Goal: Task Accomplishment & Management: Complete application form

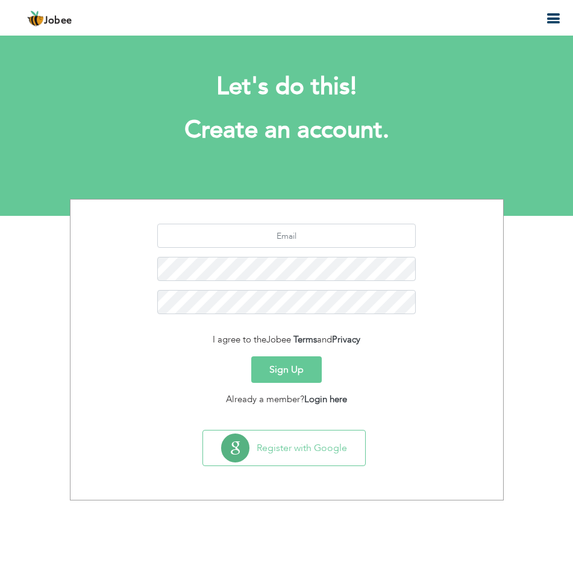
click at [300, 242] on input "text" at bounding box center [286, 236] width 259 height 24
type input "[EMAIL_ADDRESS][DOMAIN_NAME]"
click at [287, 368] on button "Sign Up" at bounding box center [286, 369] width 71 height 27
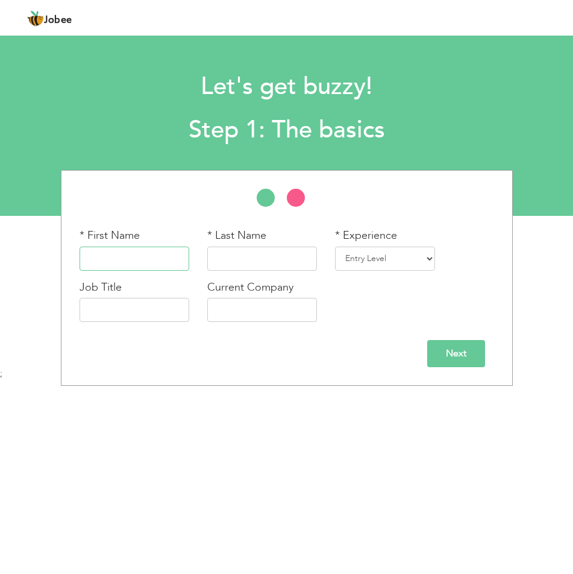
click at [142, 265] on input "text" at bounding box center [135, 259] width 110 height 24
type input "Essa"
click at [231, 260] on input "text" at bounding box center [262, 259] width 110 height 24
type input "Khan"
click at [141, 312] on input "text" at bounding box center [135, 310] width 110 height 24
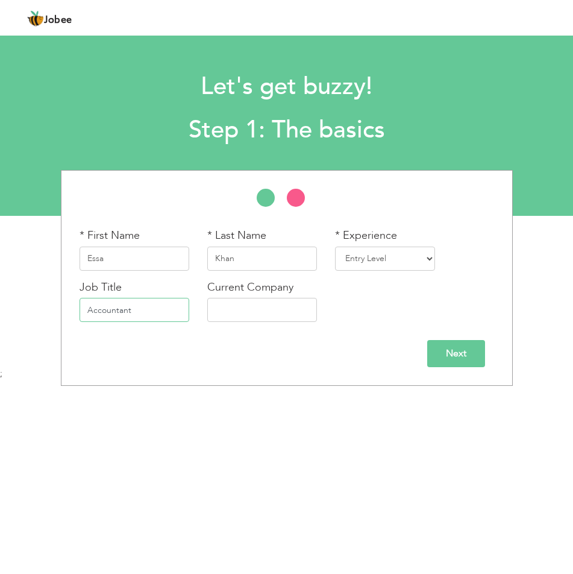
type input "Accountant"
click at [254, 307] on input "text" at bounding box center [262, 310] width 110 height 24
type input "F"
type input "G"
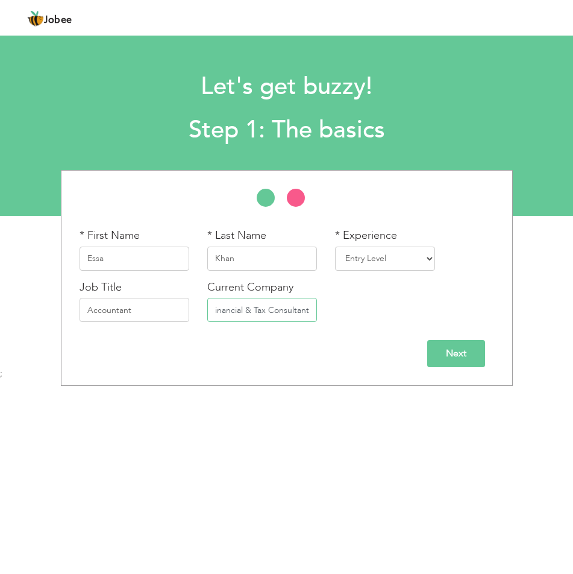
type input "Focus Financial & Tax Consultant"
click at [324, 436] on body "Jobee Profile Resume Templates Resume Templates Cover Letters About My Resume W…" at bounding box center [286, 285] width 573 height 571
click at [372, 251] on select "Entry Level Less than 1 Year 1 Year 2 Years 3 Years 4 Years 5 Years 6 Years 7 Y…" at bounding box center [385, 259] width 100 height 24
select select "4"
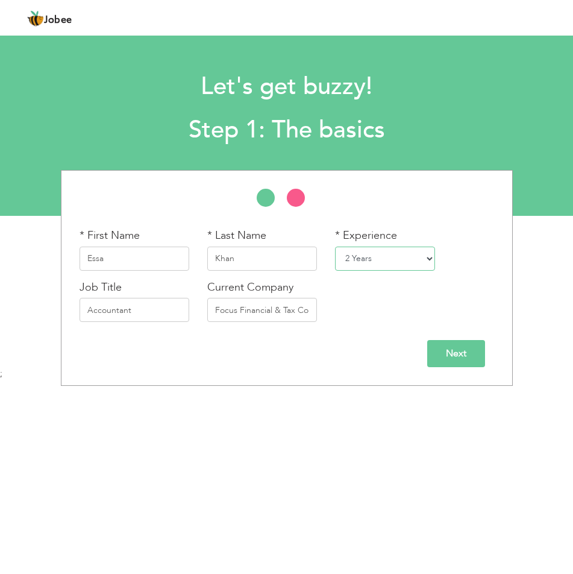
click at [335, 247] on select "Entry Level Less than 1 Year 1 Year 2 Years 3 Years 4 Years 5 Years 6 Years 7 Y…" at bounding box center [385, 259] width 100 height 24
click at [445, 359] on input "Next" at bounding box center [456, 353] width 58 height 27
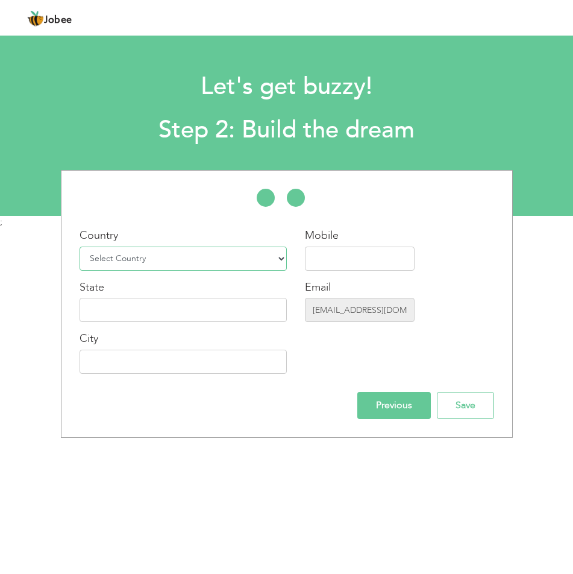
click at [133, 259] on select "Select Country Afghanistan Albania Algeria American Samoa Andorra Angola Anguil…" at bounding box center [183, 259] width 207 height 24
select select "166"
click at [80, 247] on select "Select Country Afghanistan Albania Algeria American Samoa Andorra Angola Anguil…" at bounding box center [183, 259] width 207 height 24
click at [320, 262] on input "text" at bounding box center [360, 259] width 110 height 24
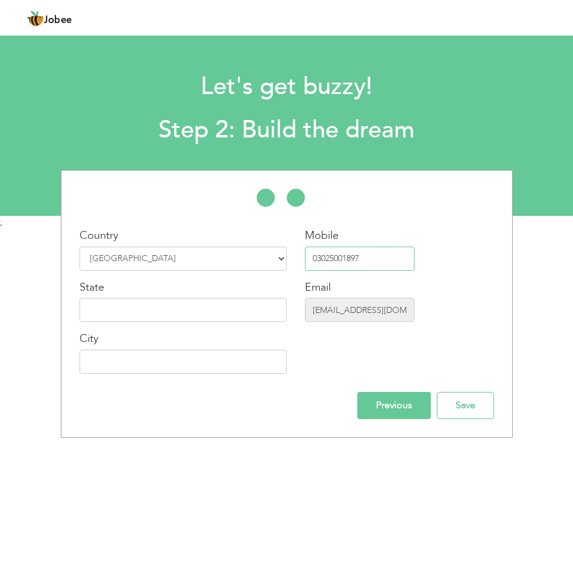
type input "03025001897"
click at [99, 312] on input "text" at bounding box center [183, 310] width 207 height 24
type input "Punjab"
click at [181, 356] on input "text" at bounding box center [183, 362] width 207 height 24
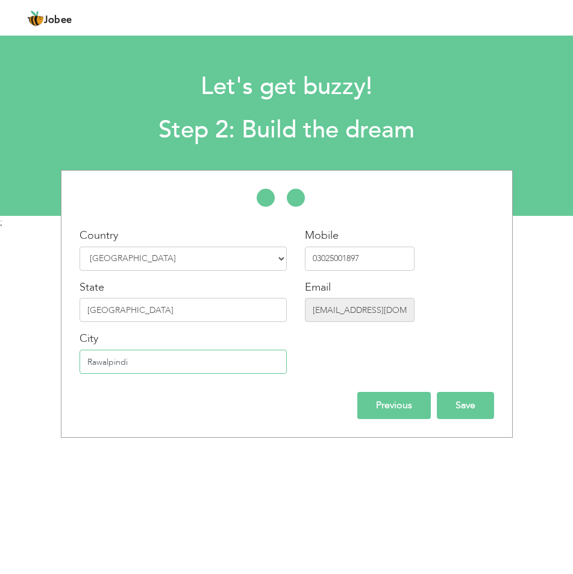
type input "Rawalpindi"
click at [457, 413] on input "Save" at bounding box center [465, 405] width 57 height 27
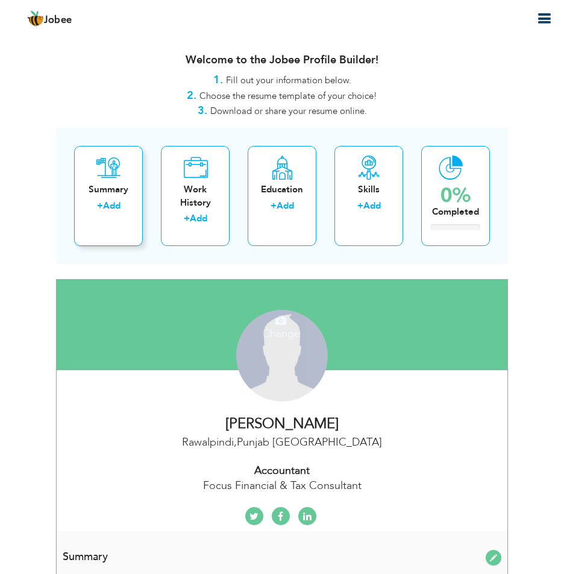
click at [119, 201] on link "Add" at bounding box center [111, 206] width 17 height 12
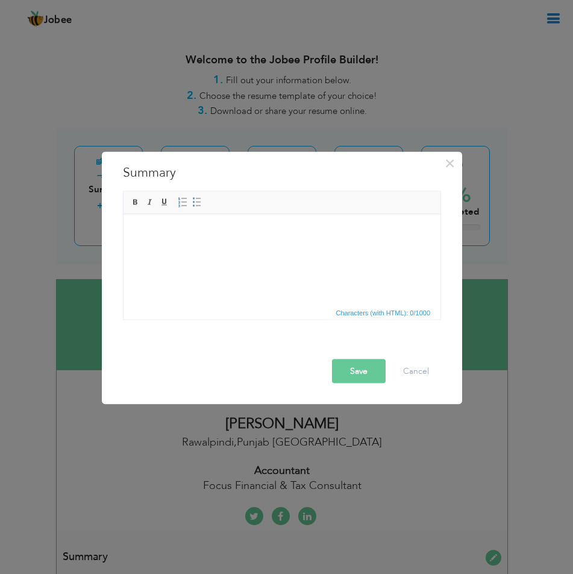
click at [218, 247] on html at bounding box center [282, 232] width 317 height 37
click at [152, 231] on body at bounding box center [282, 232] width 293 height 13
click at [136, 225] on html "With proven experience as a Customer Sales Representative" at bounding box center [282, 232] width 317 height 37
click at [141, 227] on body "​​​​​​​ With proven experience as a Customer Sales Representative" at bounding box center [282, 238] width 293 height 25
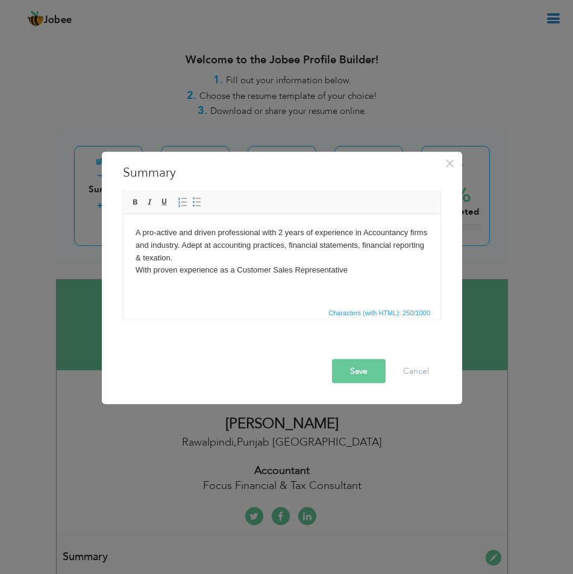
click at [137, 268] on body "A pro-active and driven professional with 2 years of experience in Accountancy …" at bounding box center [282, 251] width 293 height 50
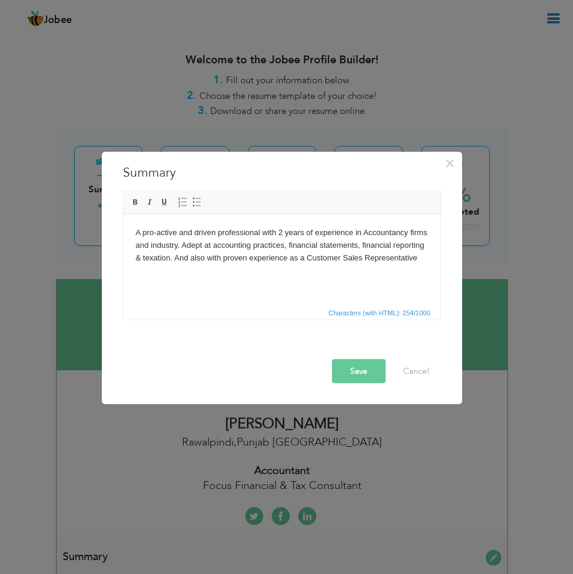
click at [418, 257] on body "A pro-active and driven professional with 2 years of experience in Accountancy …" at bounding box center [282, 244] width 293 height 37
click at [166, 269] on body "A pro-active and driven professional with 2 years of experience in Accountancy …" at bounding box center [282, 251] width 293 height 50
click at [219, 270] on body "A pro-active and driven professional with 2 years of experience in Accountancy …" at bounding box center [282, 251] width 293 height 50
click at [269, 273] on body "A pro-active and driven professional with 2 years of experience in Accountancy …" at bounding box center [282, 251] width 293 height 50
click at [305, 272] on body "A pro-active and driven professional with 2 years of experience in Accountancy …" at bounding box center [282, 251] width 293 height 50
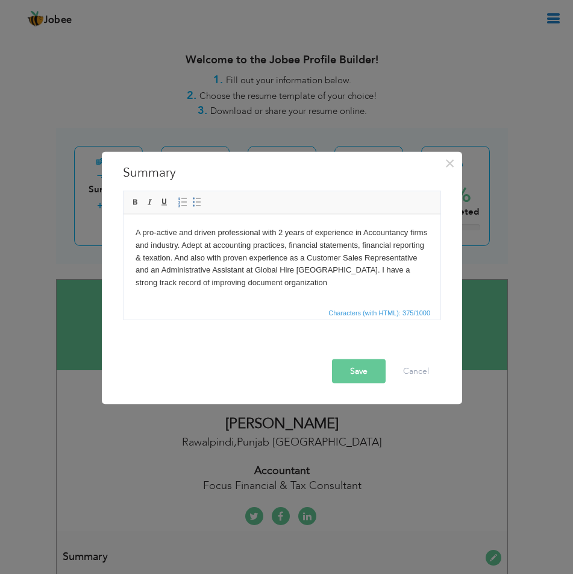
click at [282, 232] on body "A pro-active and driven professional with 2 years of experience in Accountancy …" at bounding box center [282, 257] width 293 height 63
click at [304, 231] on body "A pro-active and driven professional with 1 years of experience in Accountancy …" at bounding box center [282, 257] width 293 height 63
click at [273, 286] on body "A pro-active and driven professional with 1 year of experience in Accountancy f…" at bounding box center [282, 257] width 293 height 63
click at [286, 288] on body "A pro-active and driven professional with 1 year of experience in Accountancy f…" at bounding box center [282, 257] width 293 height 63
click at [342, 297] on body "A pro-active and driven professional with 1 year of experience in Accountancy f…" at bounding box center [282, 263] width 293 height 75
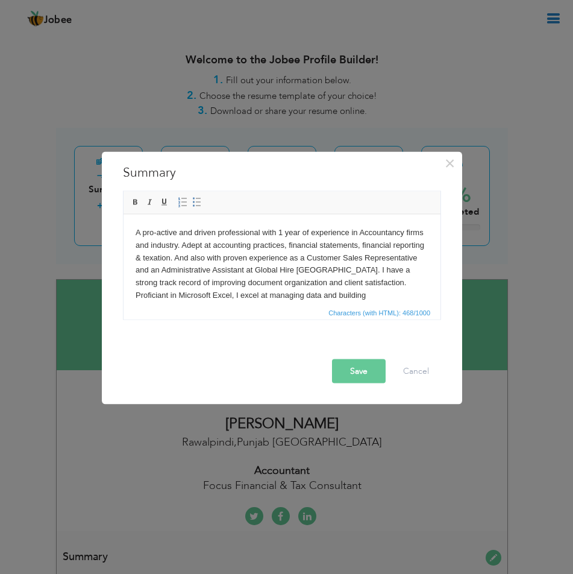
drag, startPoint x: 248, startPoint y: 88, endPoint x: 371, endPoint y: 304, distance: 248.9
click at [371, 305] on span "Characters (with HTML): 468/1000" at bounding box center [282, 312] width 317 height 14
click at [376, 298] on body "A pro-active and driven professional with 1 year of experience in Accountancy f…" at bounding box center [282, 263] width 293 height 75
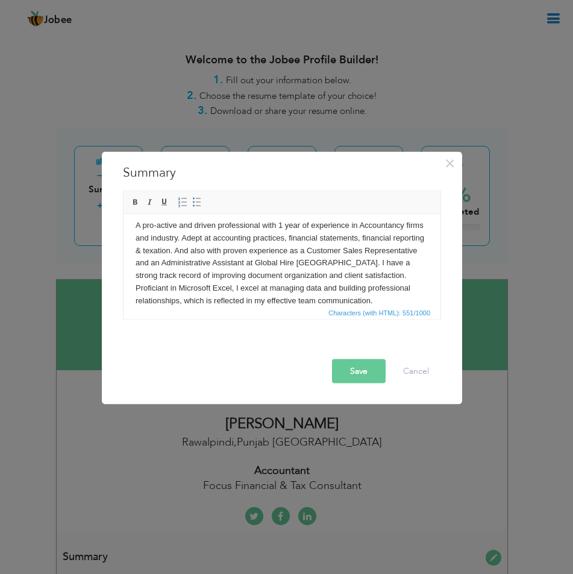
click at [376, 298] on body "A pro-active and driven professional with 1 year of experience in Accountancy f…" at bounding box center [282, 263] width 293 height 88
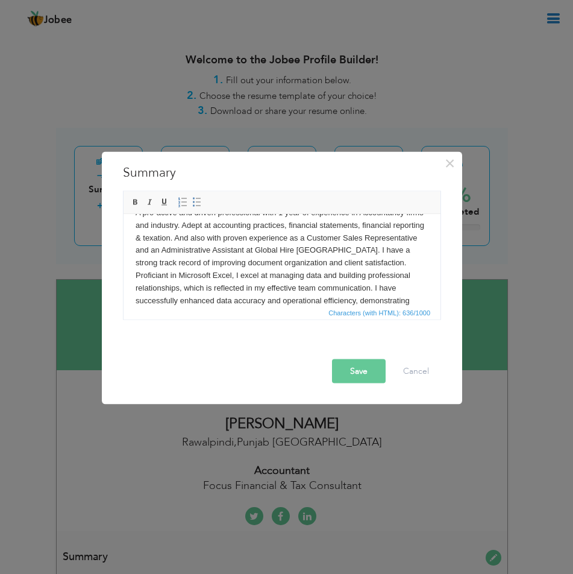
click at [419, 299] on body "A pro-active and driven professional with 1 year of experience in Accountancy f…" at bounding box center [282, 256] width 293 height 100
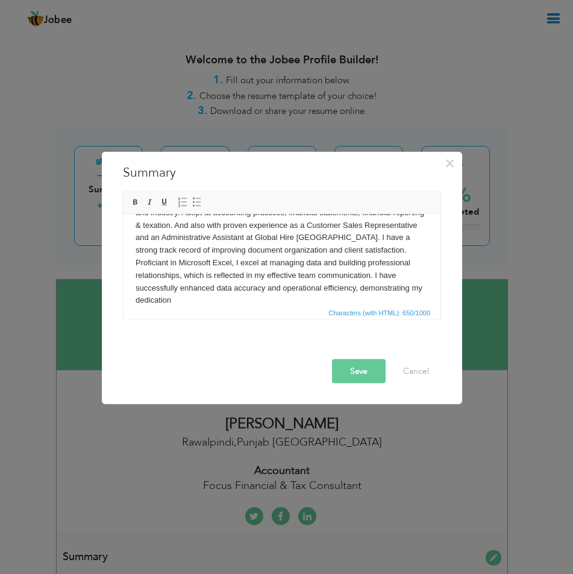
drag, startPoint x: 192, startPoint y: 298, endPoint x: 206, endPoint y: 303, distance: 15.1
click at [192, 298] on body "A pro-active and driven professional with 1 year of experience in Accountancy f…" at bounding box center [282, 249] width 293 height 113
click at [357, 376] on button "Save" at bounding box center [359, 371] width 54 height 24
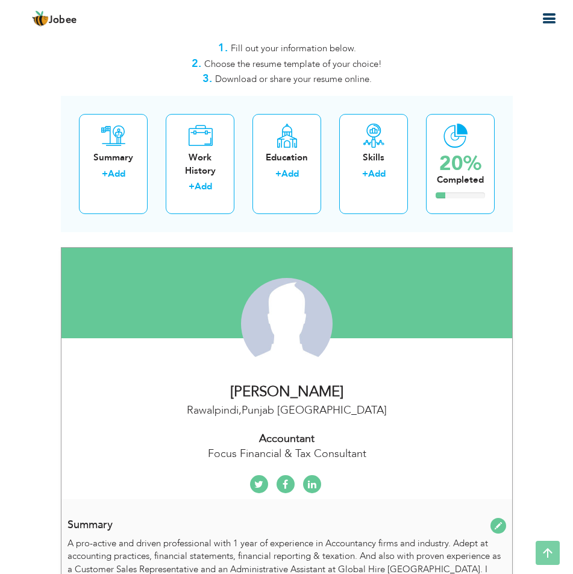
scroll to position [0, 0]
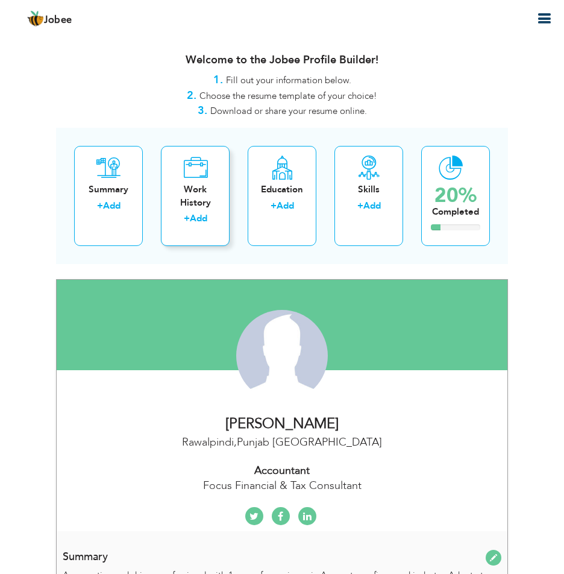
click at [193, 190] on div "Work History" at bounding box center [195, 196] width 49 height 26
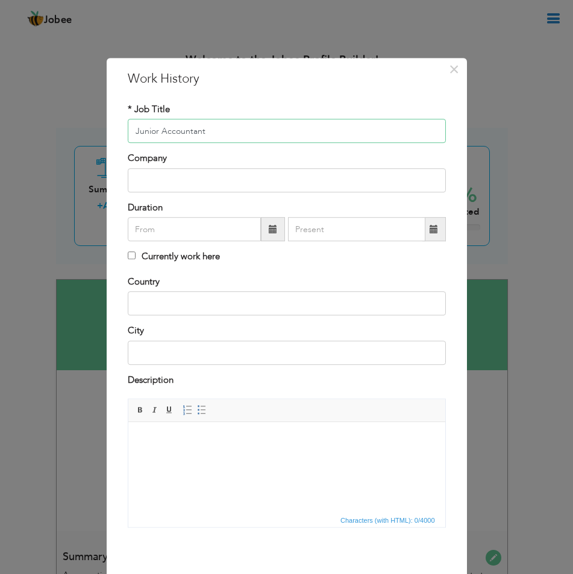
type input "Junior Accountant"
click at [154, 177] on input "text" at bounding box center [287, 180] width 318 height 24
type input "Focus Financial and Tax Consultant"
click at [177, 234] on input "text" at bounding box center [194, 229] width 133 height 24
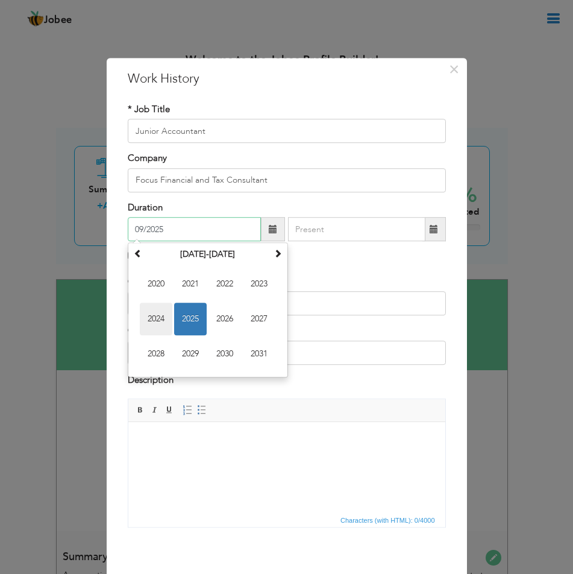
click at [156, 319] on span "2024" at bounding box center [156, 319] width 33 height 33
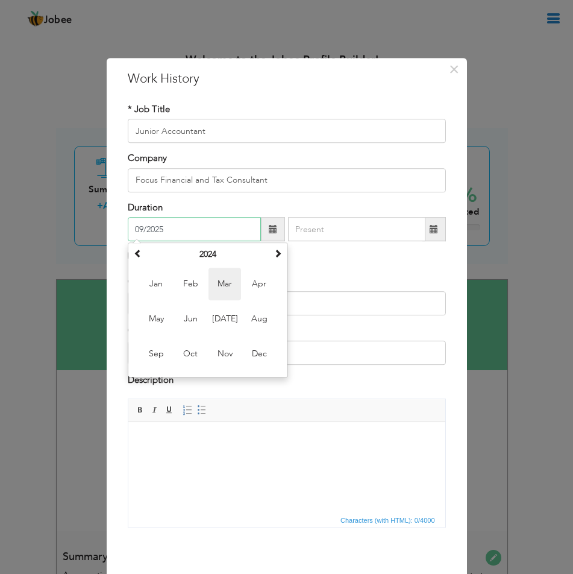
click at [217, 295] on span "Mar" at bounding box center [225, 284] width 33 height 33
type input "03/2024"
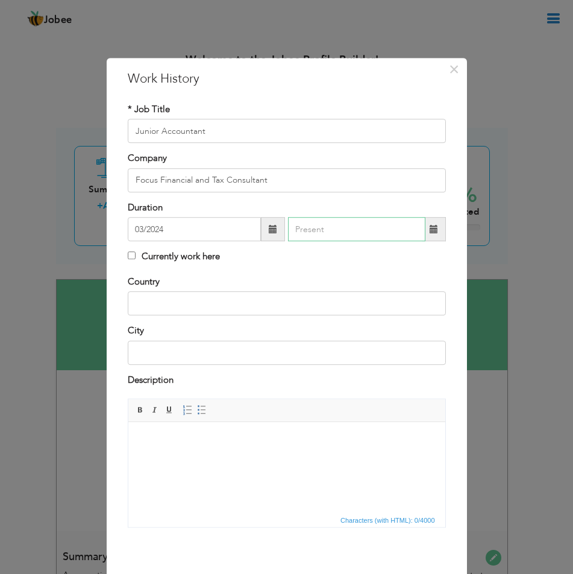
type input "09/2025"
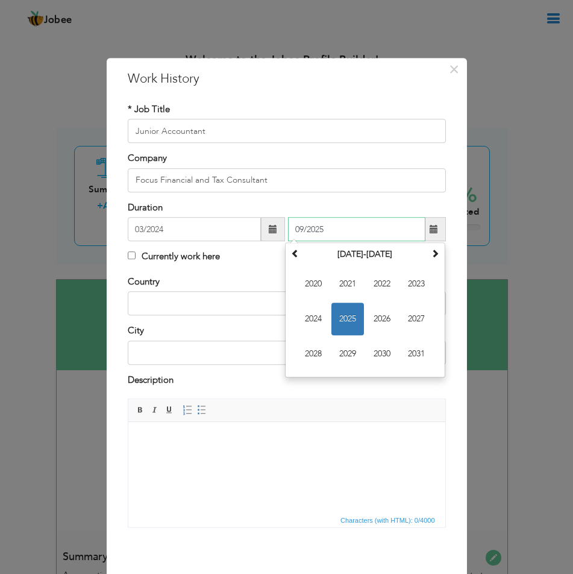
click at [337, 227] on input "09/2025" at bounding box center [356, 229] width 137 height 24
click at [345, 311] on span "2025" at bounding box center [348, 319] width 33 height 33
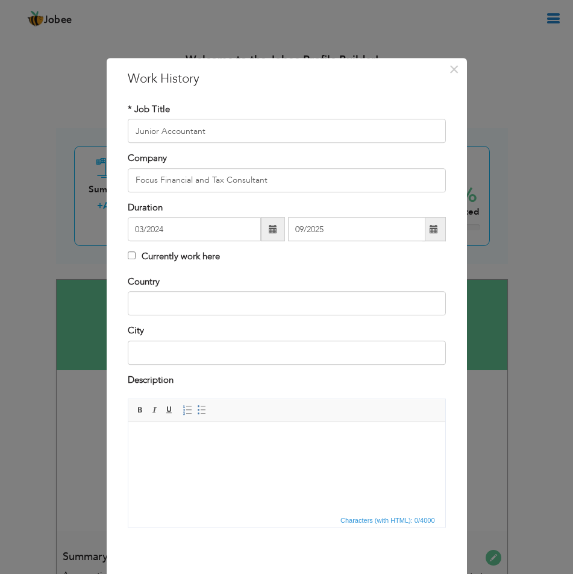
click at [246, 278] on div "Country" at bounding box center [287, 295] width 318 height 40
click at [128, 255] on input "Currently work here" at bounding box center [132, 255] width 8 height 8
checkbox input "true"
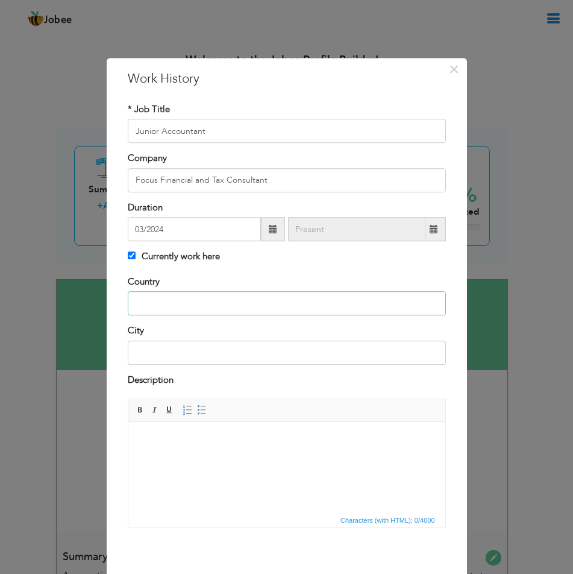
click at [195, 297] on input "text" at bounding box center [287, 303] width 318 height 24
type input "[GEOGRAPHIC_DATA]"
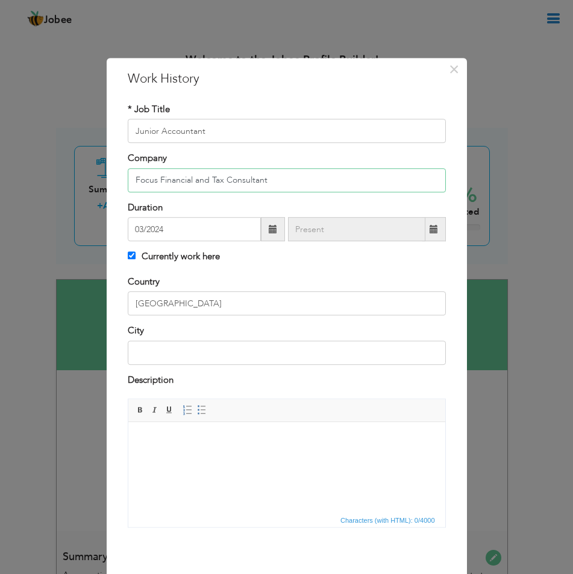
drag, startPoint x: 268, startPoint y: 182, endPoint x: 90, endPoint y: 184, distance: 177.2
click at [90, 184] on div "× Work History * Job Title Junior Accountant Company Focus Financial and Tax Co…" at bounding box center [286, 287] width 573 height 574
click at [180, 360] on input "text" at bounding box center [287, 353] width 318 height 24
type input "Rawalpindi"
click at [219, 459] on html at bounding box center [286, 440] width 317 height 37
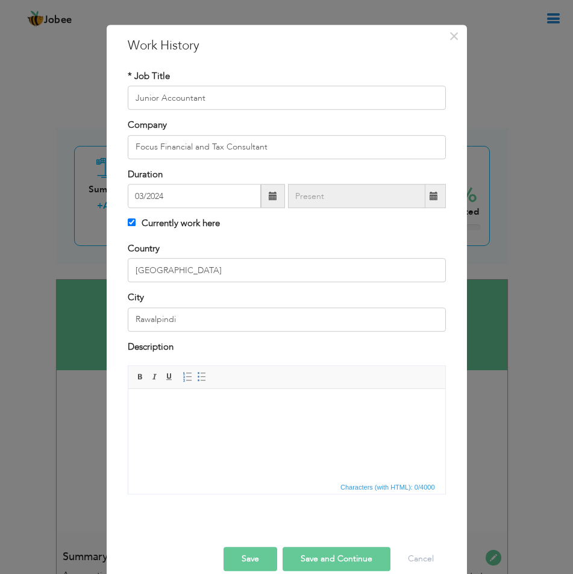
scroll to position [51, 0]
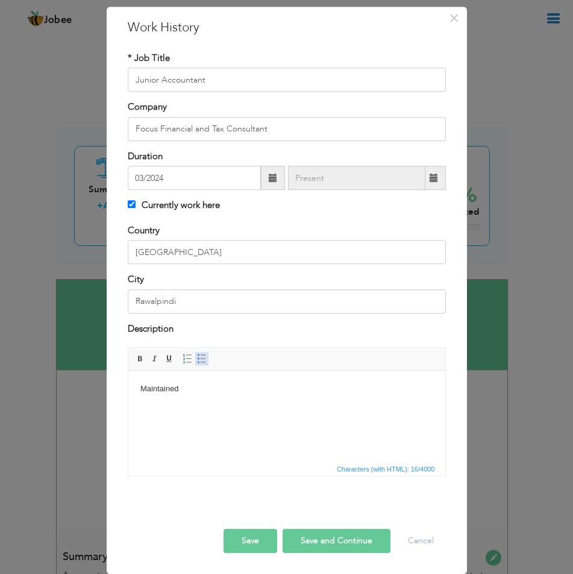
click at [197, 359] on span at bounding box center [202, 359] width 10 height 10
click at [392, 394] on li "Maintained and oraganized client financial records to ensure" at bounding box center [286, 389] width 245 height 13
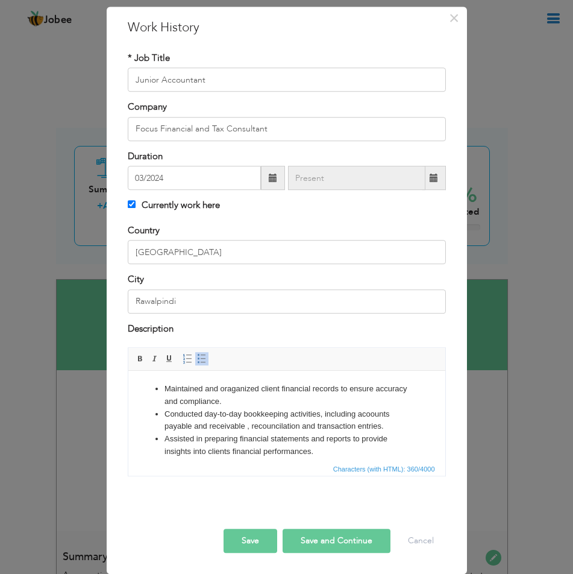
scroll to position [7, 0]
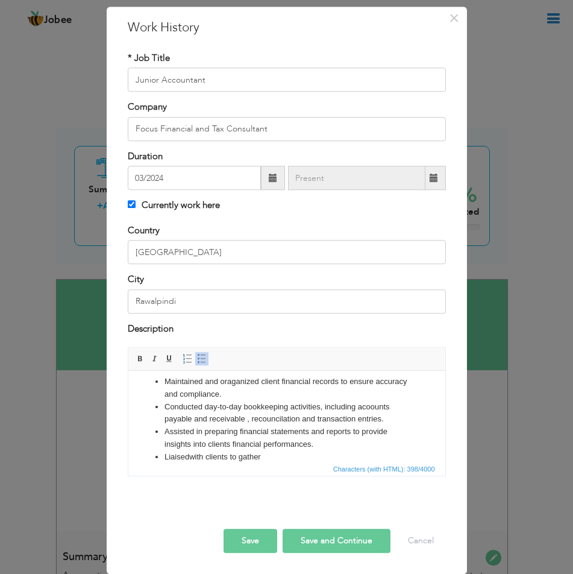
click at [190, 459] on li "Liaisedwith clients to gather" at bounding box center [286, 457] width 245 height 13
click at [277, 454] on li "Liaised with clients to gather" at bounding box center [286, 457] width 245 height 13
click at [382, 456] on li "Liaised with clients to gather necessary financial information" at bounding box center [286, 457] width 245 height 13
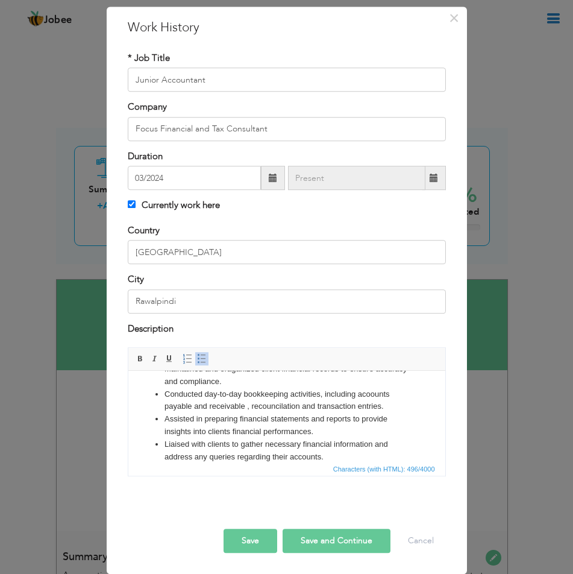
scroll to position [32, 0]
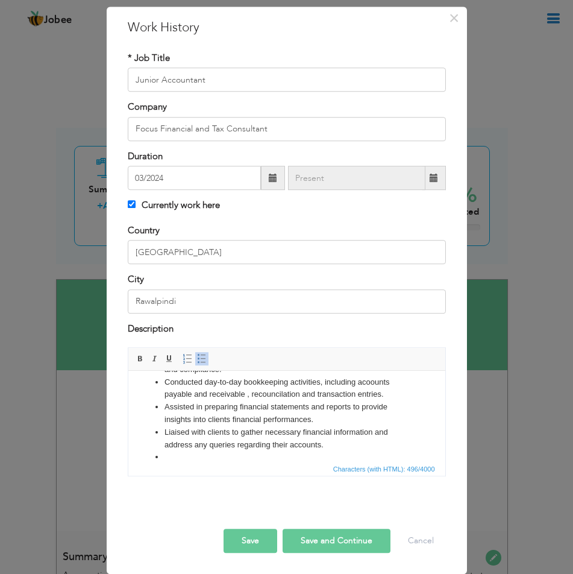
click at [242, 540] on button "Save" at bounding box center [251, 541] width 54 height 24
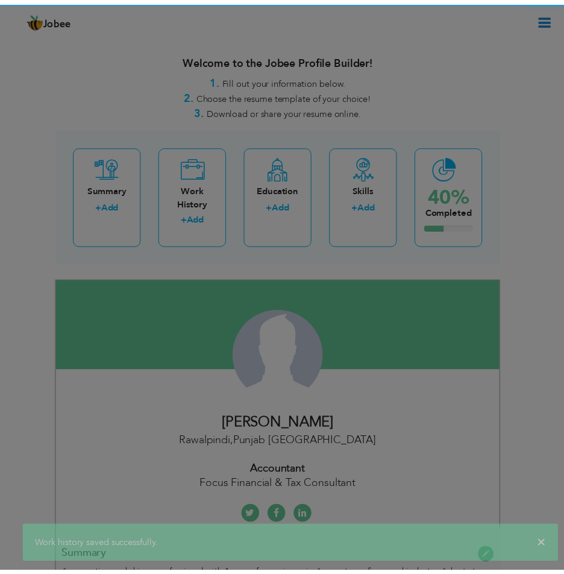
scroll to position [0, 0]
